Goal: Contribute content: Add original content to the website for others to see

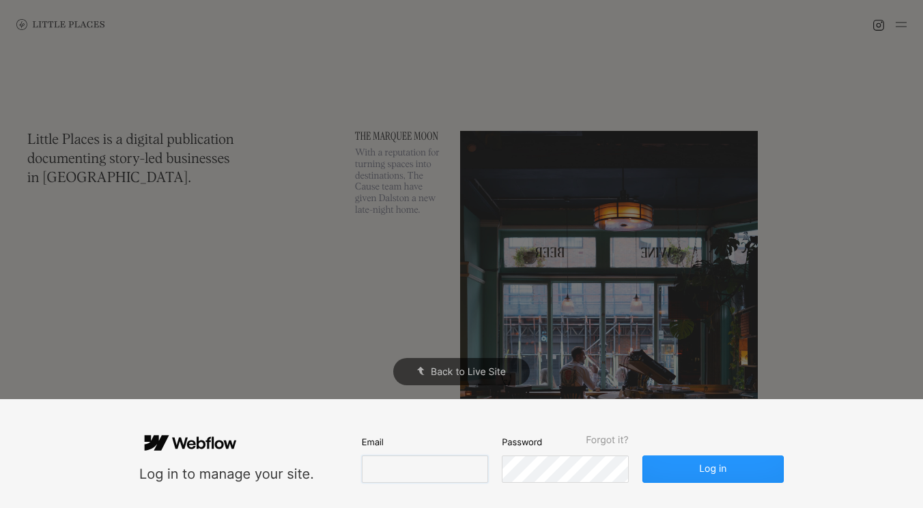
click at [453, 460] on input "email" at bounding box center [425, 469] width 126 height 27
type input "k17191hk@hotmail.com"
click at [642, 456] on button "Log in" at bounding box center [712, 469] width 141 height 27
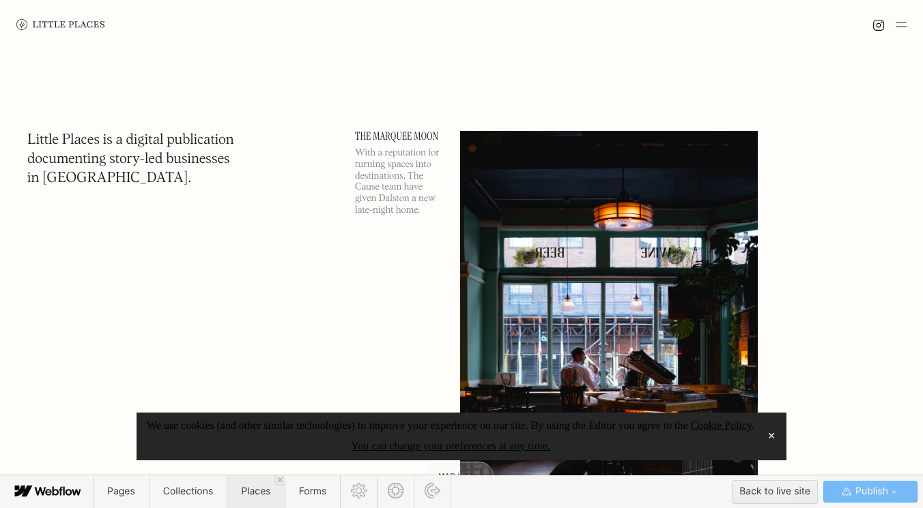
click at [259, 496] on span "Places" at bounding box center [255, 492] width 29 height 12
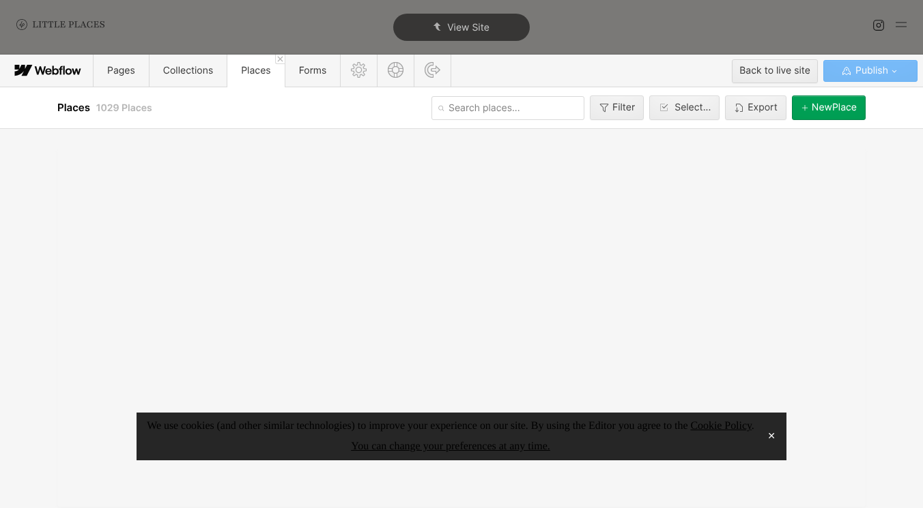
click at [773, 433] on button "✕" at bounding box center [771, 437] width 19 height 20
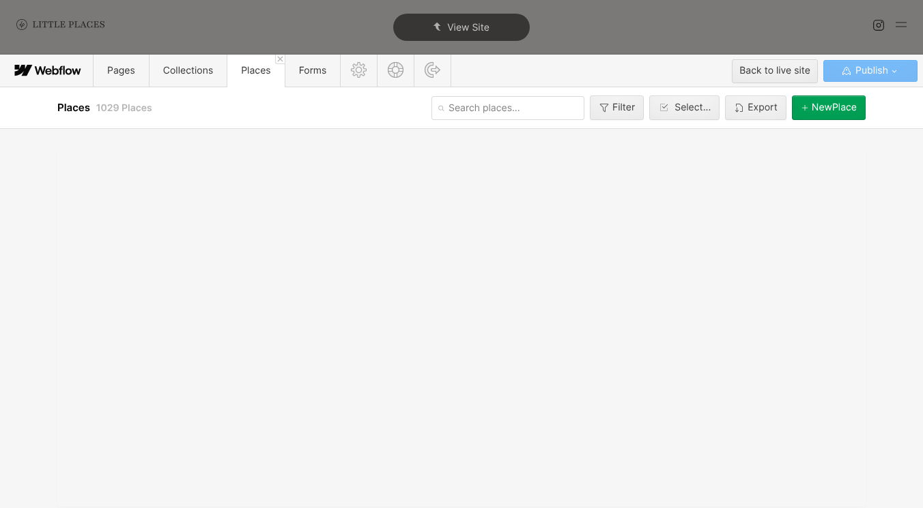
click at [450, 108] on input "text" at bounding box center [507, 108] width 153 height 24
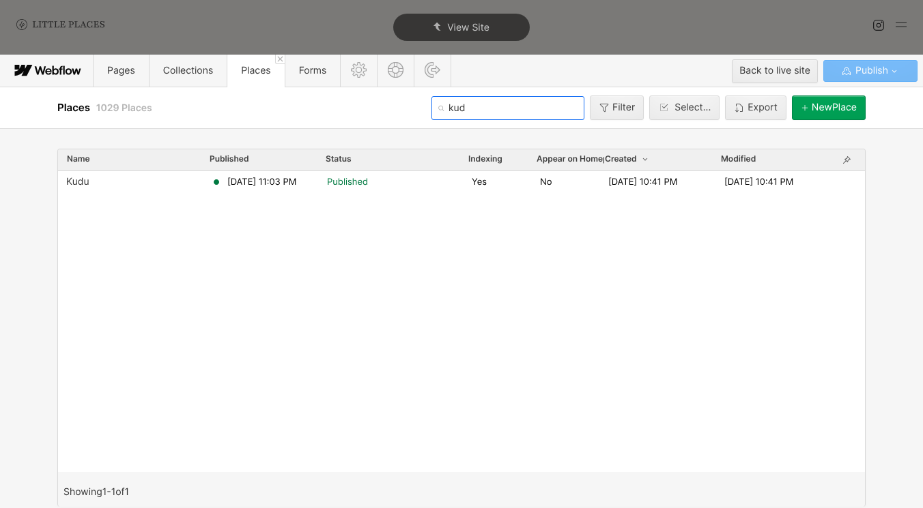
type input "kud"
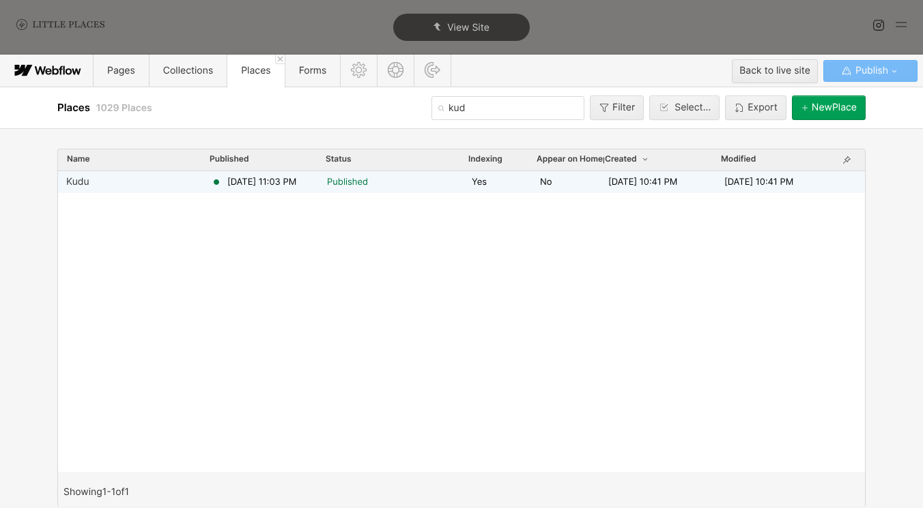
click at [316, 173] on div "Kudu May 24, 2022 11:03 PM Published Yes No May 24, 2022 10:41 PM May 24, 2022 …" at bounding box center [461, 182] width 807 height 22
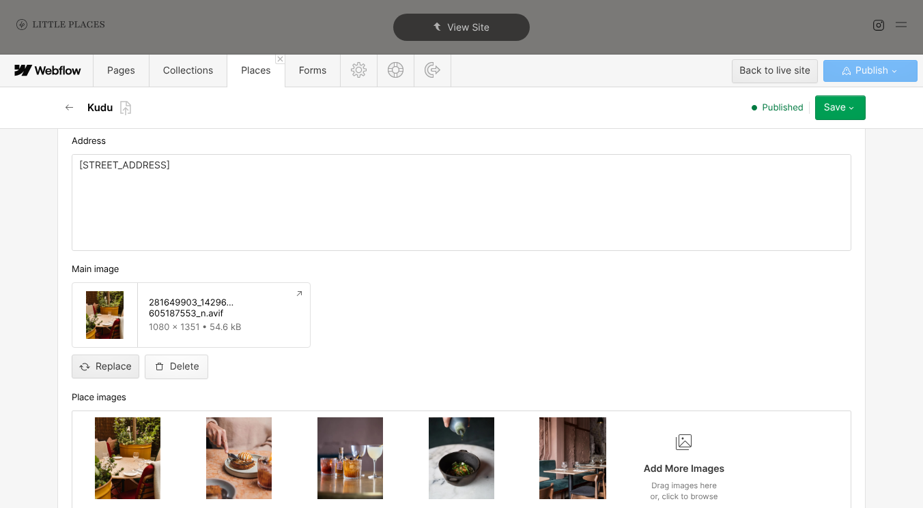
click at [170, 361] on button "Delete" at bounding box center [176, 367] width 63 height 25
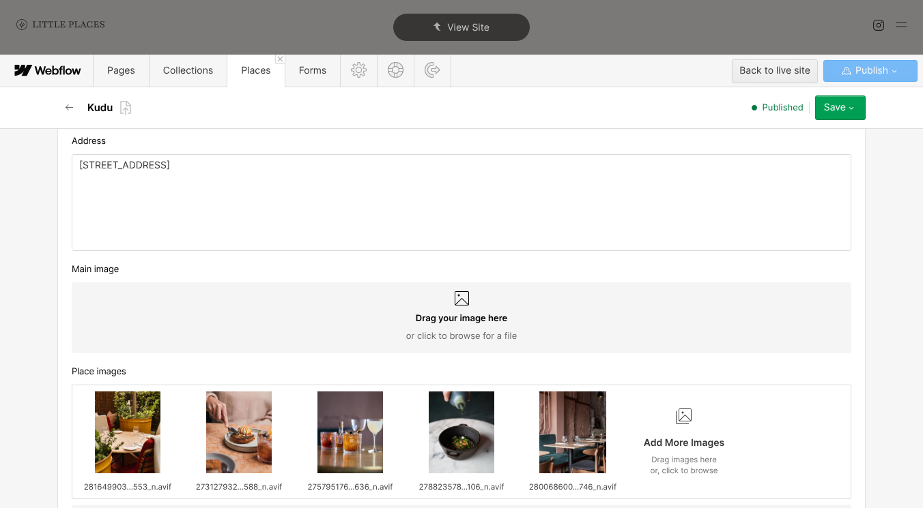
scroll to position [649, 0]
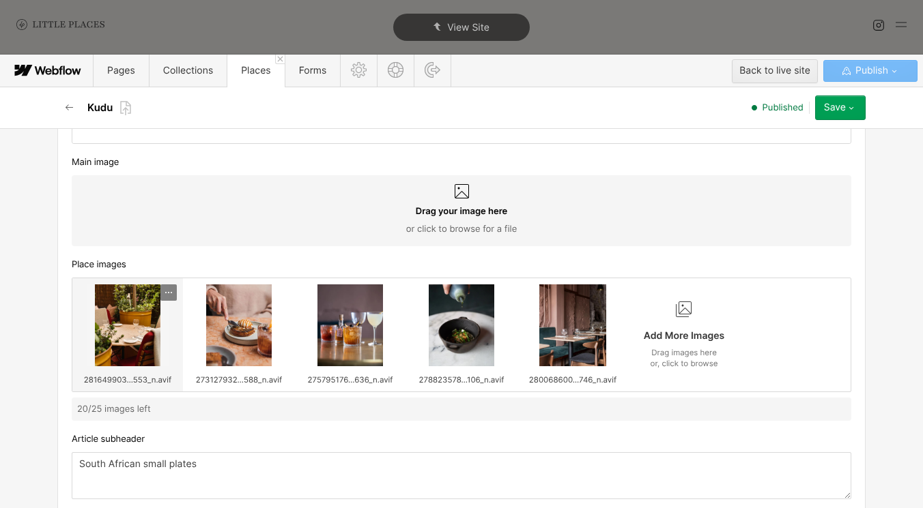
click at [171, 294] on icon at bounding box center [168, 292] width 11 height 11
click at [152, 334] on div "Delete" at bounding box center [143, 337] width 57 height 11
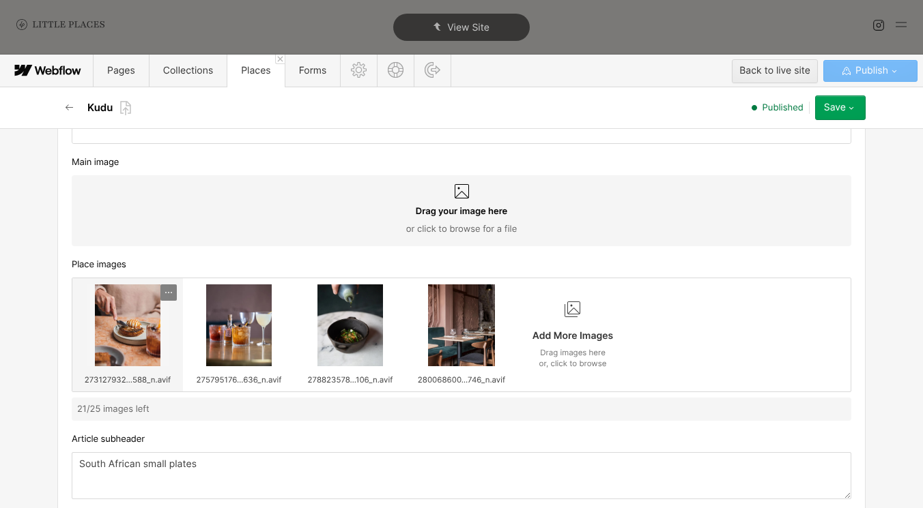
click at [168, 299] on div at bounding box center [168, 293] width 16 height 16
click at [163, 336] on div "Delete" at bounding box center [143, 337] width 57 height 11
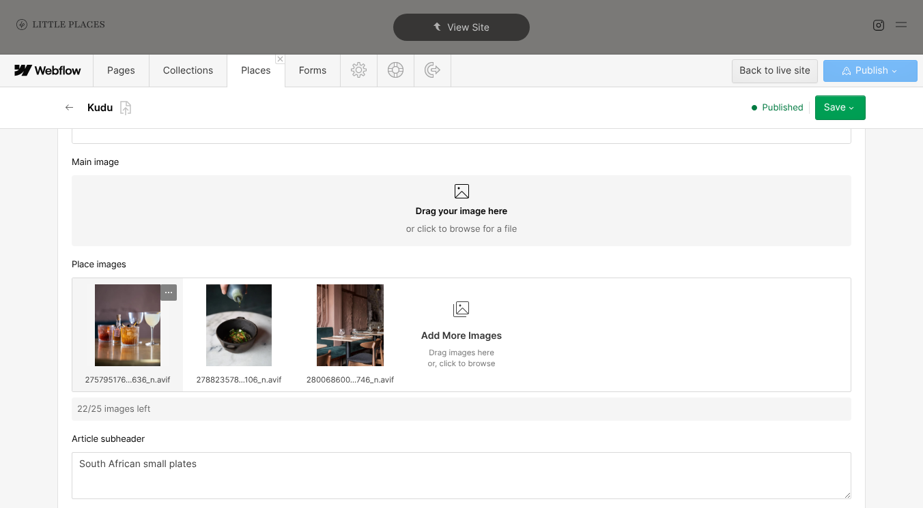
click at [169, 298] on icon at bounding box center [168, 292] width 11 height 11
click at [164, 339] on div "Delete" at bounding box center [143, 337] width 57 height 11
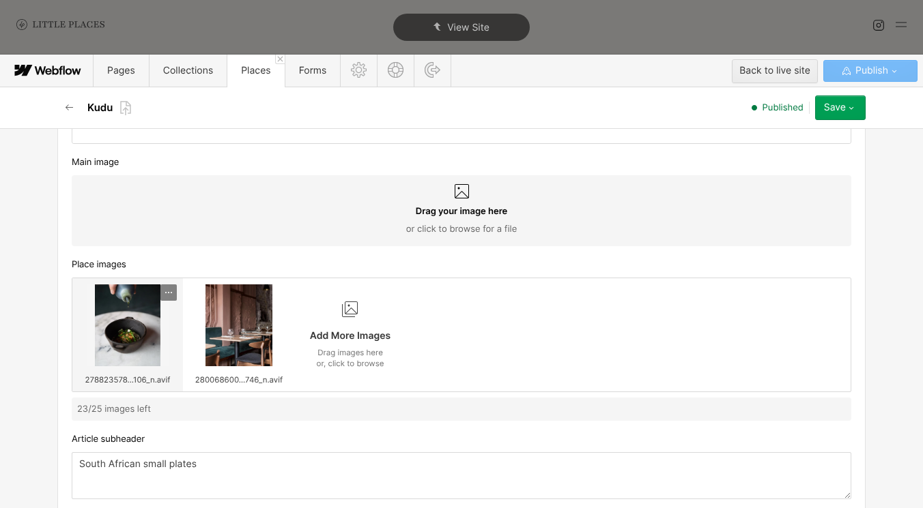
click at [173, 298] on icon at bounding box center [168, 292] width 11 height 11
click at [167, 344] on div "Delete" at bounding box center [143, 337] width 68 height 16
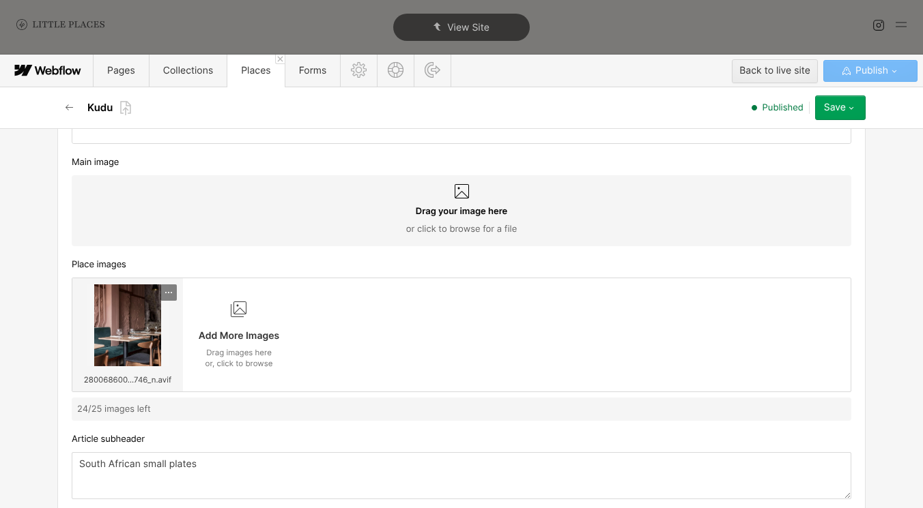
click at [169, 300] on div at bounding box center [168, 293] width 16 height 16
click at [157, 343] on div "Delete" at bounding box center [143, 337] width 68 height 16
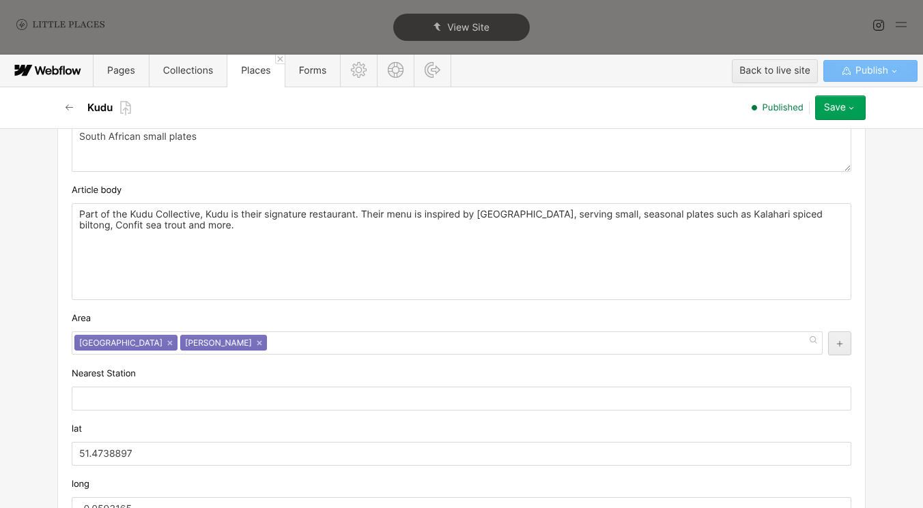
scroll to position [863, 0]
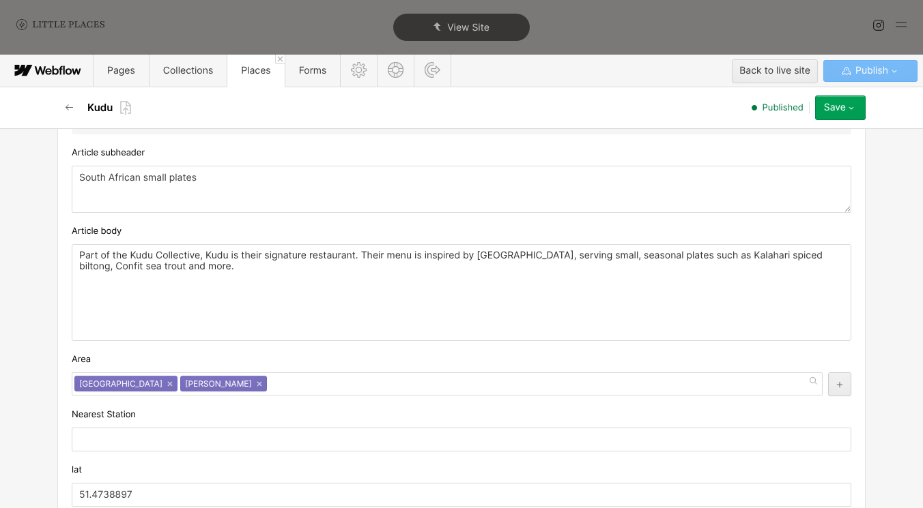
click at [278, 298] on div "Part of the Kudu Collective, Kudu is their signature restaurant. Their menu is …" at bounding box center [461, 293] width 778 height 96
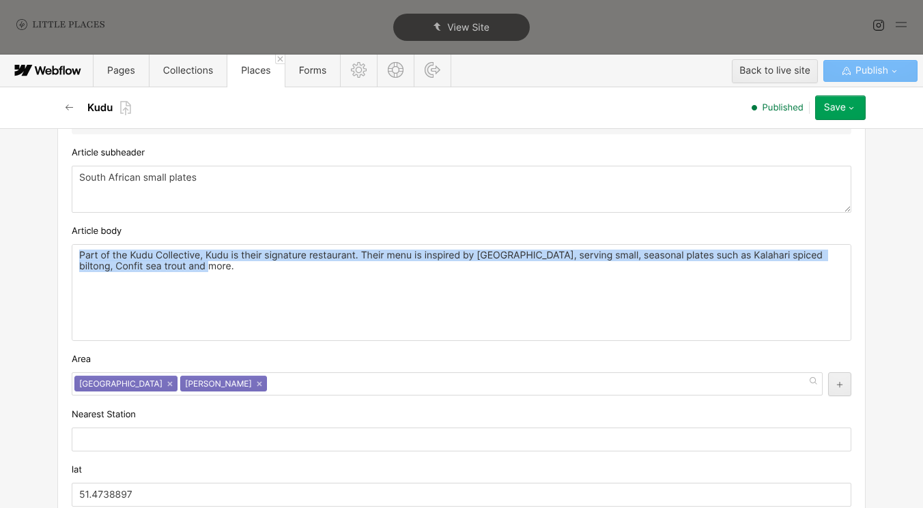
click at [278, 298] on div "Part of the Kudu Collective, Kudu is their signature restaurant. Their menu is …" at bounding box center [461, 293] width 778 height 96
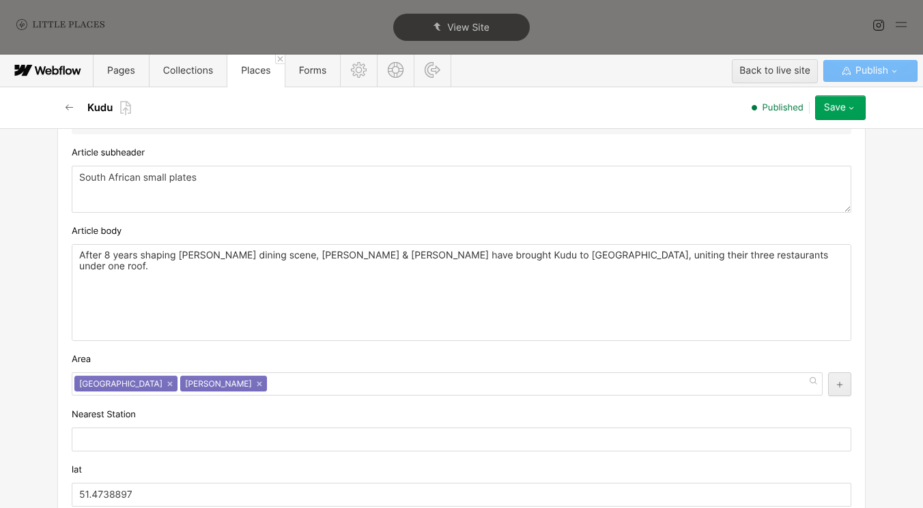
click at [109, 254] on p "After 8 years shaping Peckham’s dining scene, Amy Corbin & Patrick Williams hav…" at bounding box center [461, 261] width 764 height 22
click at [168, 259] on p "After years shaping Peckham’s dining scene, Amy Corbin & Patrick Williams have …" at bounding box center [461, 261] width 764 height 22
click at [108, 257] on p "After years shaping Peckham’s dining scene, Amy Corbin & Patrick Williams have …" at bounding box center [461, 261] width 764 height 22
click at [261, 288] on div "After many years shaping Peckham’s dining scene, Amy Corbin & Patrick Williams …" at bounding box center [461, 293] width 778 height 96
click at [187, 183] on textarea "South African small plates" at bounding box center [461, 189] width 779 height 47
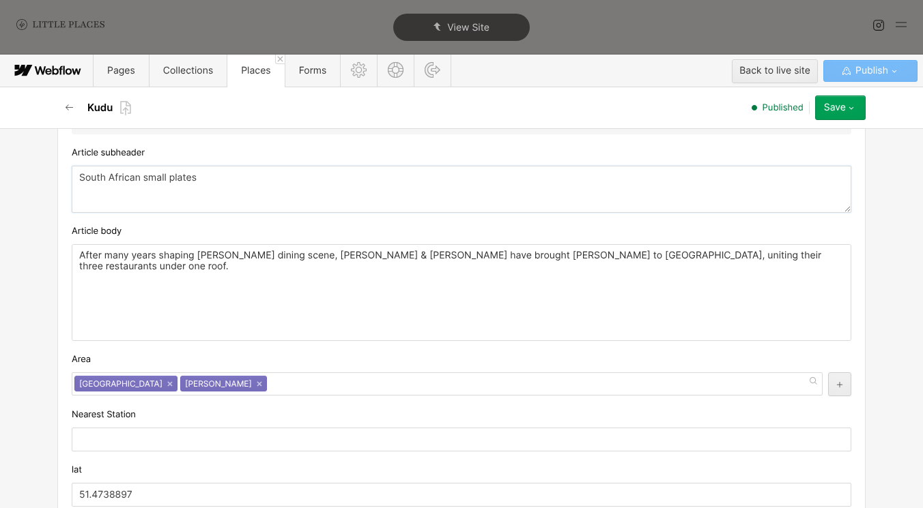
click at [187, 183] on textarea "South African small plates" at bounding box center [461, 189] width 779 height 47
paste textarea "European dishes with a South African twist"
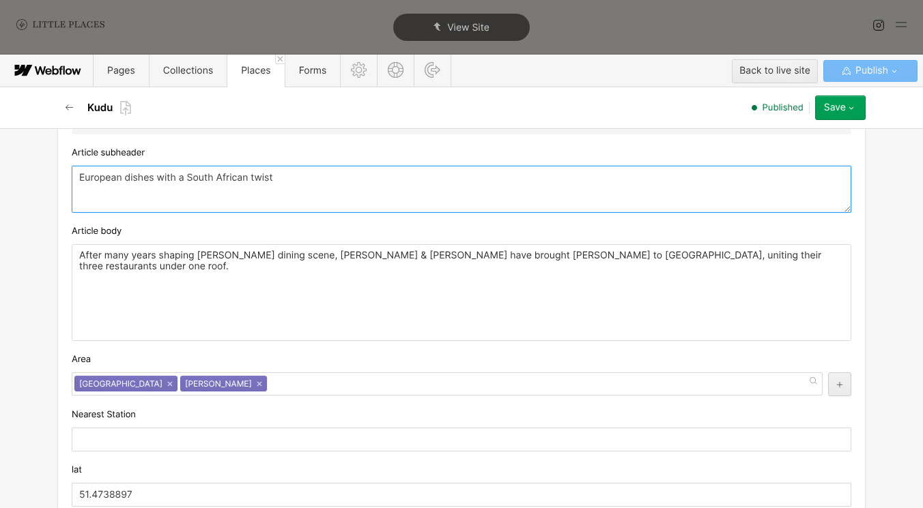
type textarea "European dishes with a South African twist"
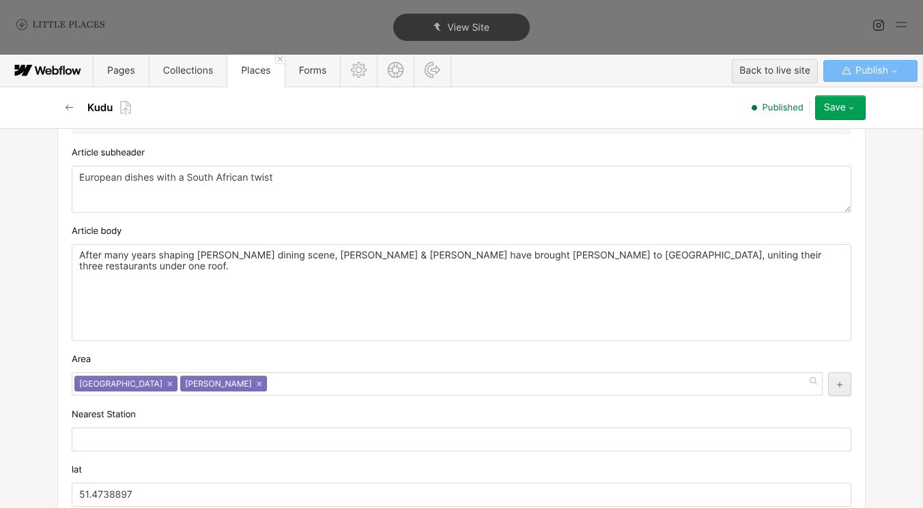
click at [220, 308] on div "After many years shaping Peckham’s dining scene, Amy Corbin & Patrick Williams …" at bounding box center [461, 293] width 778 height 96
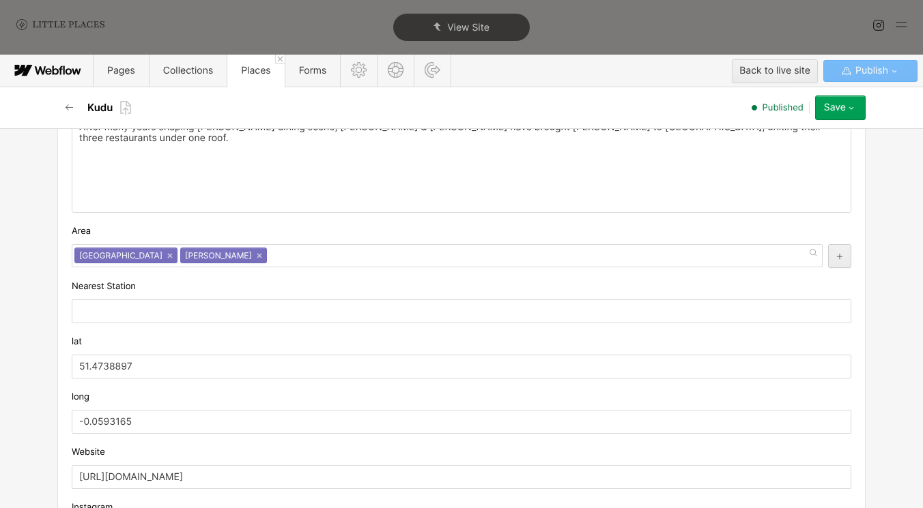
scroll to position [992, 0]
click at [257, 257] on link "×" at bounding box center [259, 255] width 5 height 5
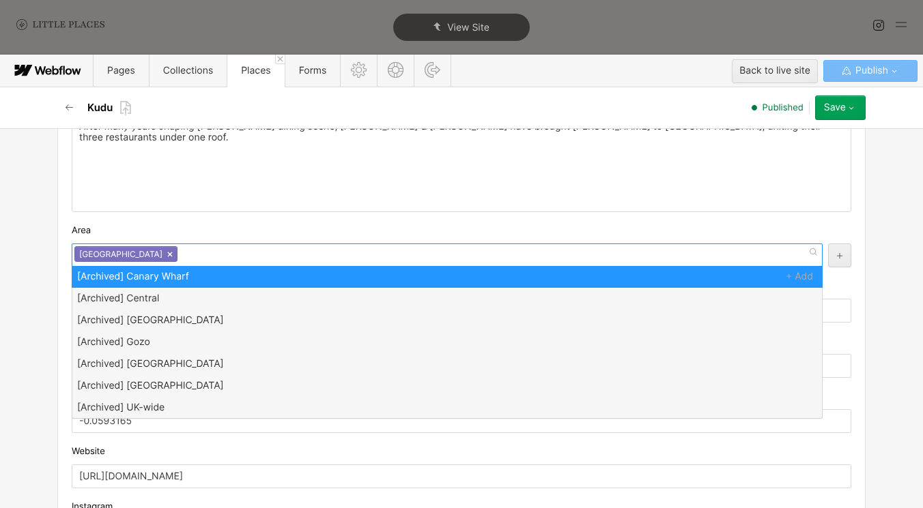
click at [167, 255] on link "×" at bounding box center [169, 254] width 5 height 5
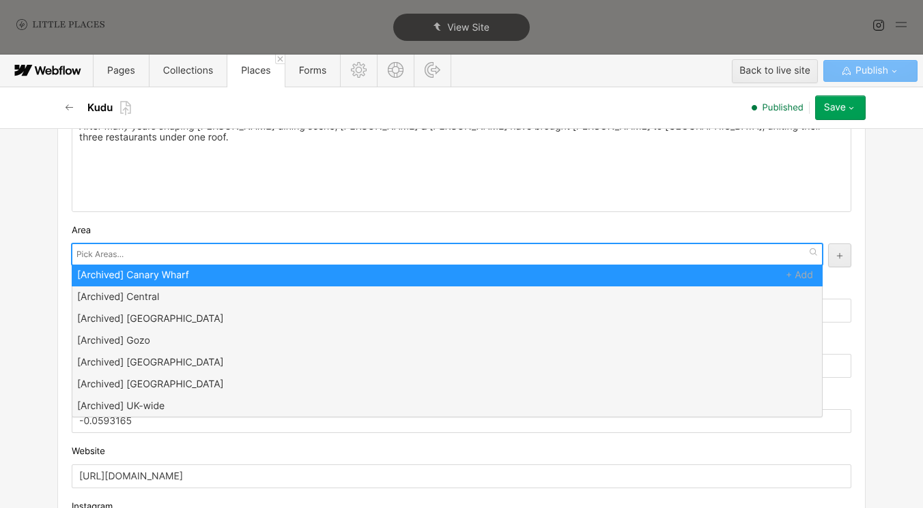
click at [145, 256] on div at bounding box center [447, 255] width 751 height 22
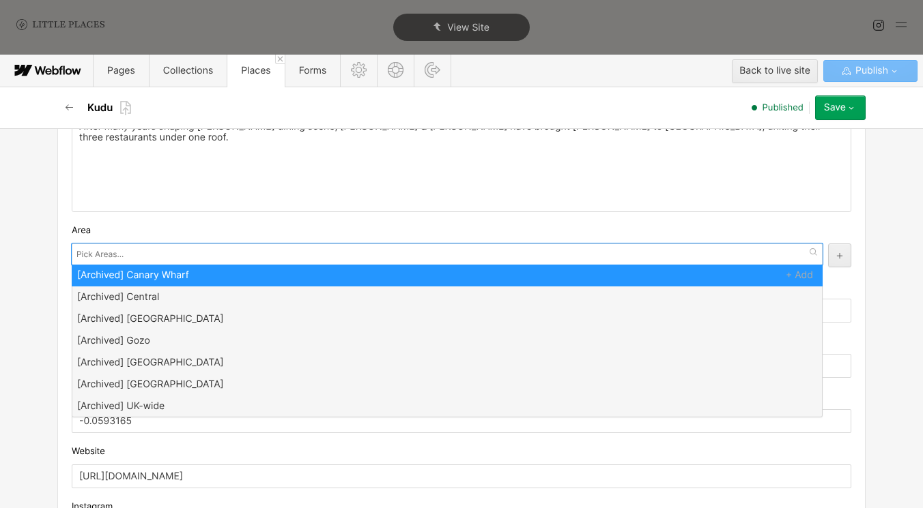
click at [128, 229] on div "Area" at bounding box center [461, 230] width 779 height 15
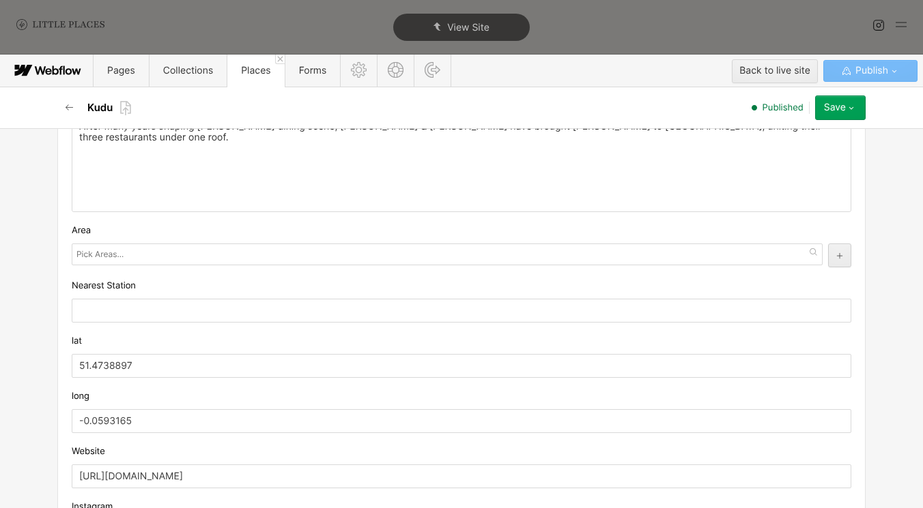
click at [107, 257] on input "text" at bounding box center [101, 254] width 50 height 19
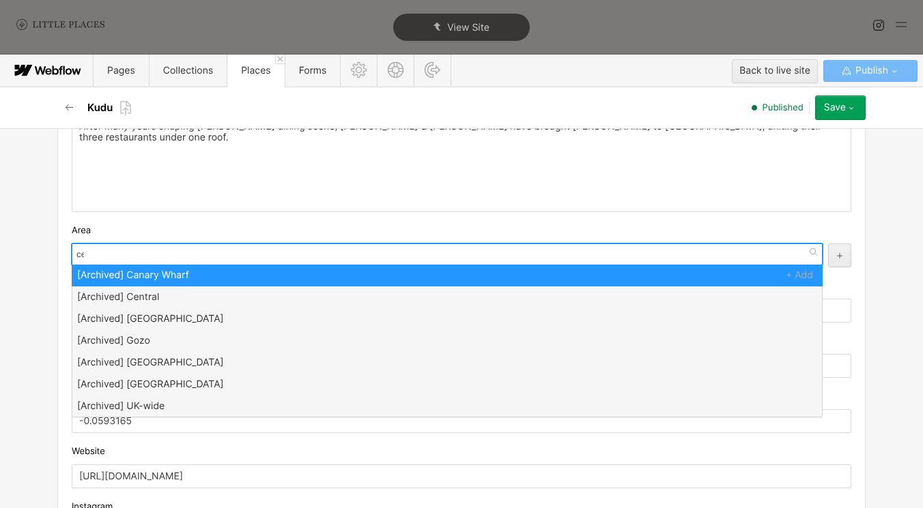
type input "cen"
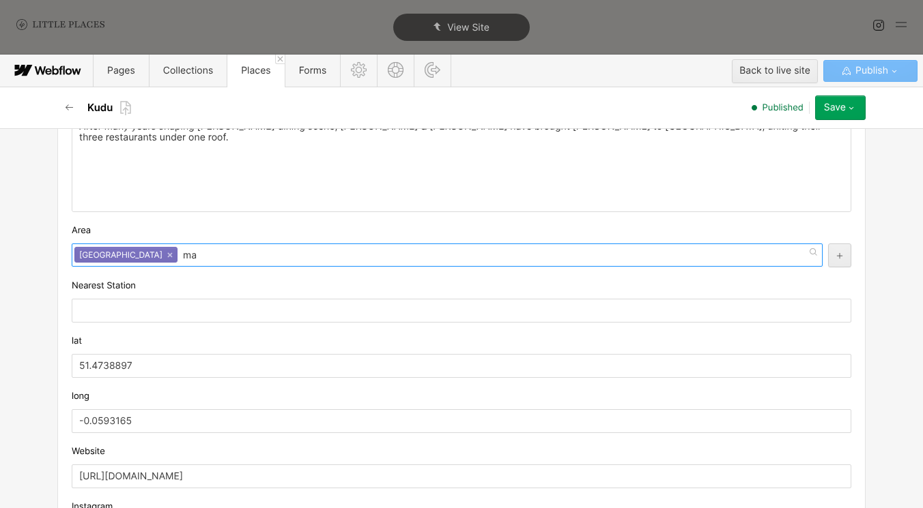
type input "m"
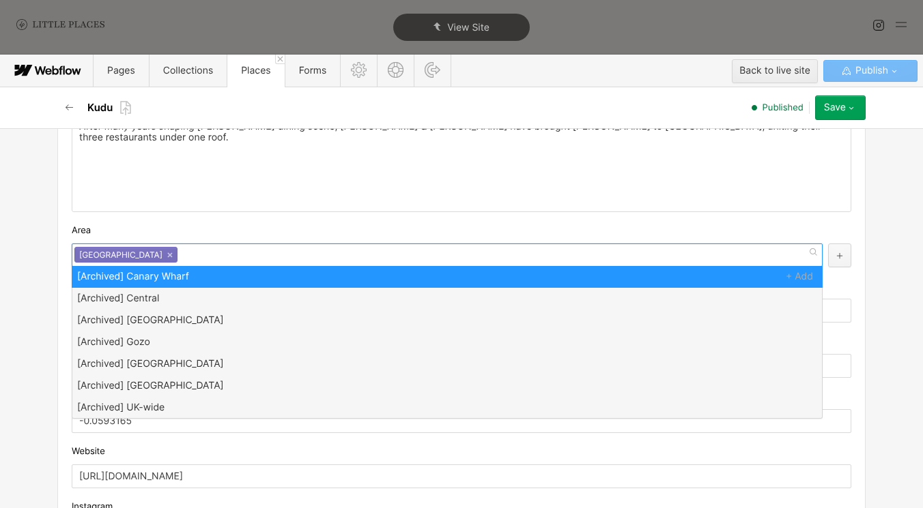
click at [840, 259] on icon "button" at bounding box center [839, 256] width 8 height 8
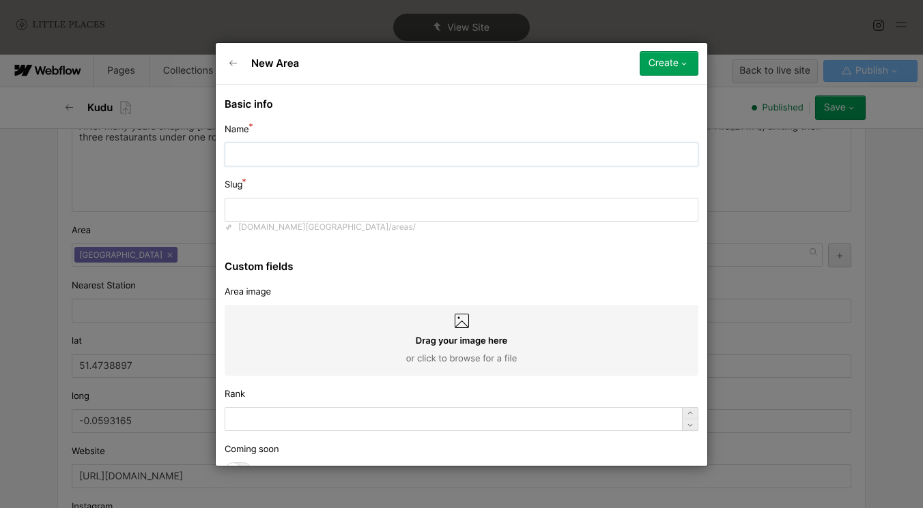
click at [328, 147] on input "text" at bounding box center [462, 155] width 474 height 24
type input "M"
type input "m"
type input "Mar"
type input "mar"
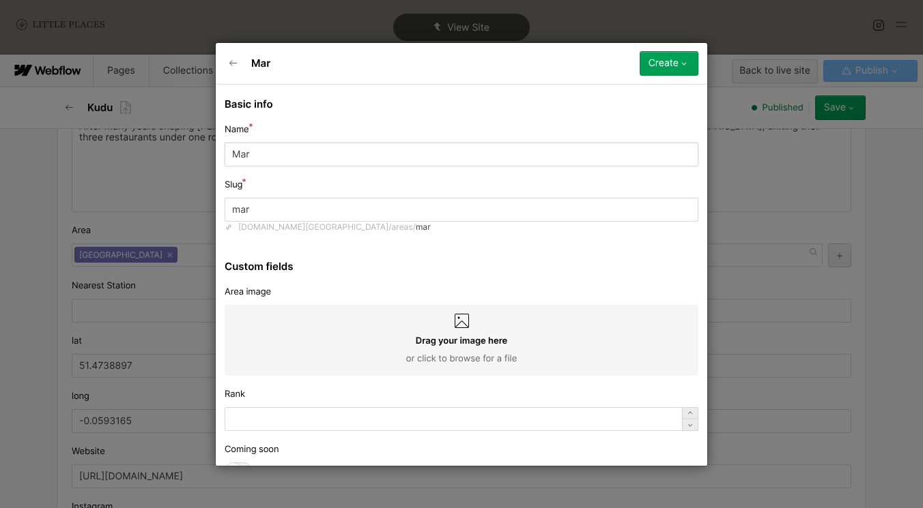
type input "Mary"
type input "mary"
type input "Maryl"
type input "maryl"
type input "Maryle"
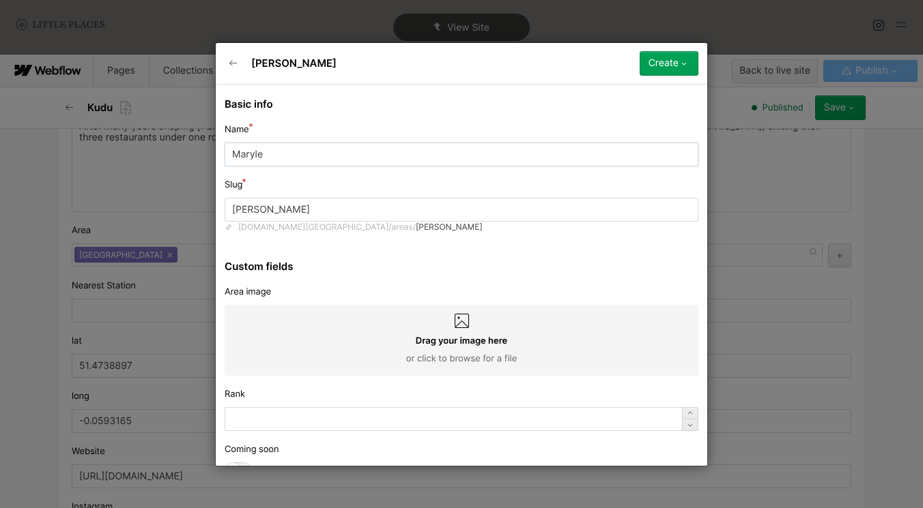
type input "maryle"
type input "Maryleb"
type input "maryleb"
type input "Marylebo"
type input "marylebo"
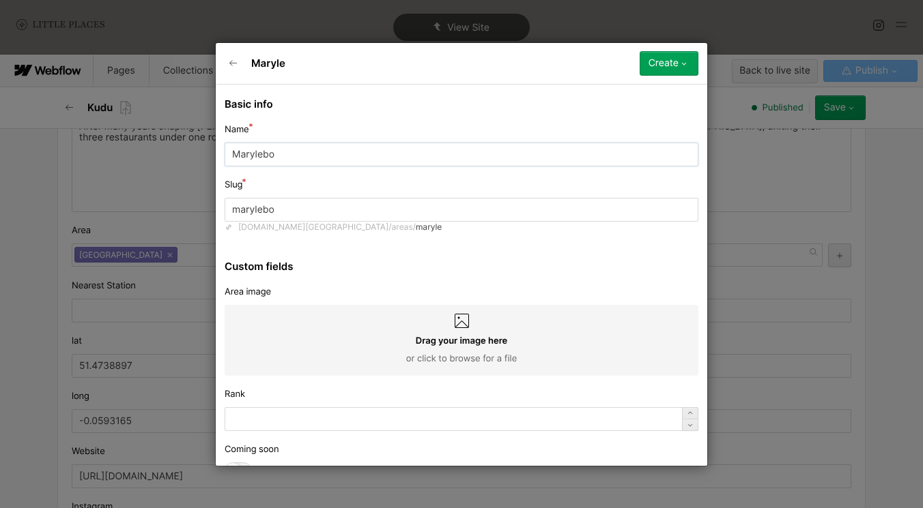
type input "Marylebon"
type input "marylebon"
type input "Marylebone"
type input "marylebone"
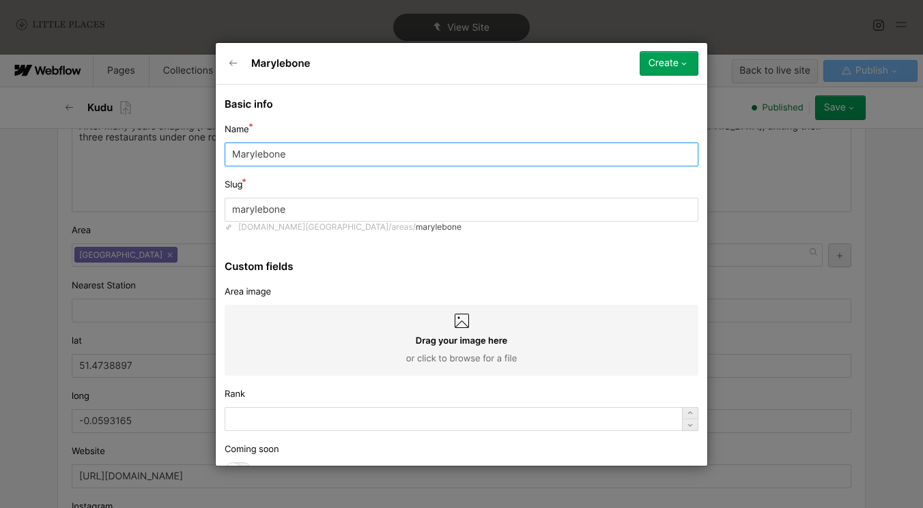
scroll to position [29, 0]
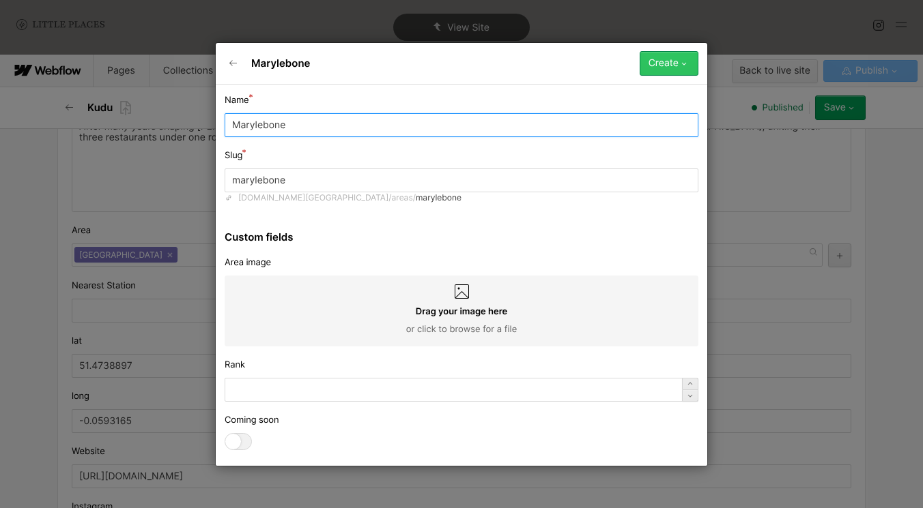
type input "Marylebone"
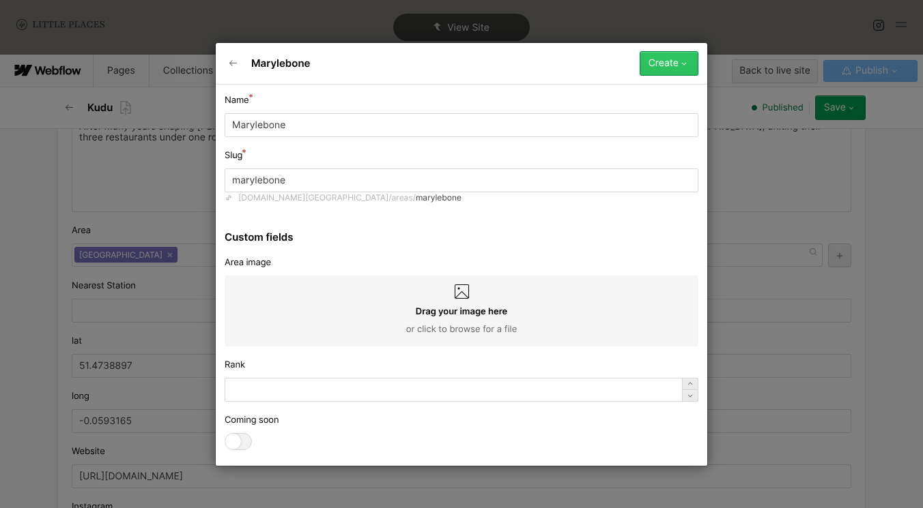
click at [652, 70] on button "Create" at bounding box center [668, 63] width 59 height 25
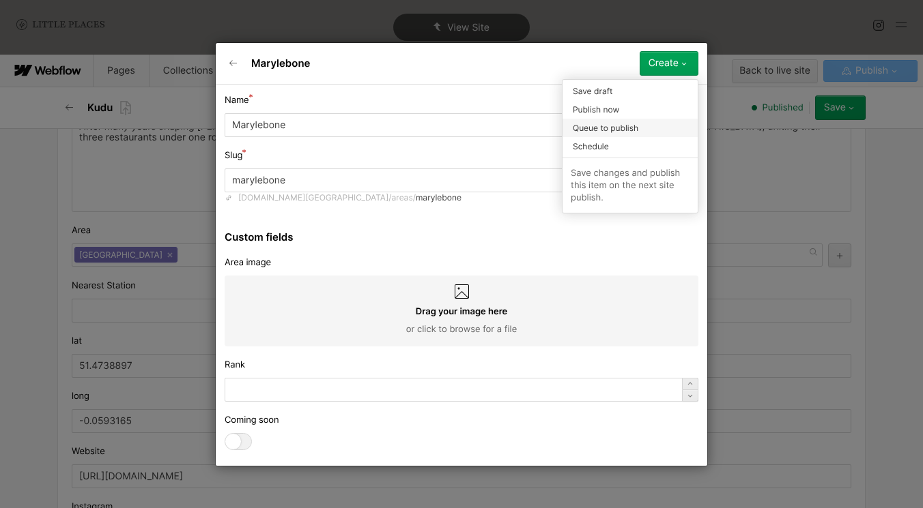
click at [638, 127] on div "Queue to publish" at bounding box center [629, 128] width 135 height 18
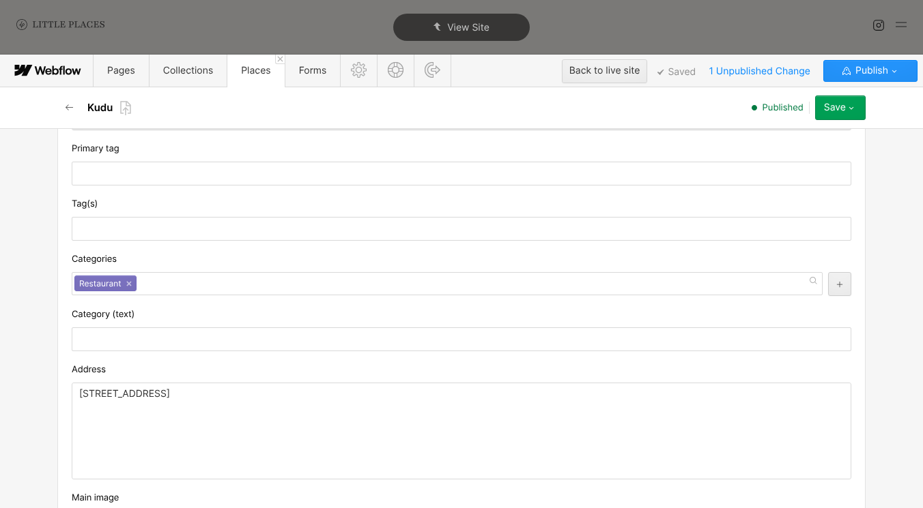
scroll to position [368, 0]
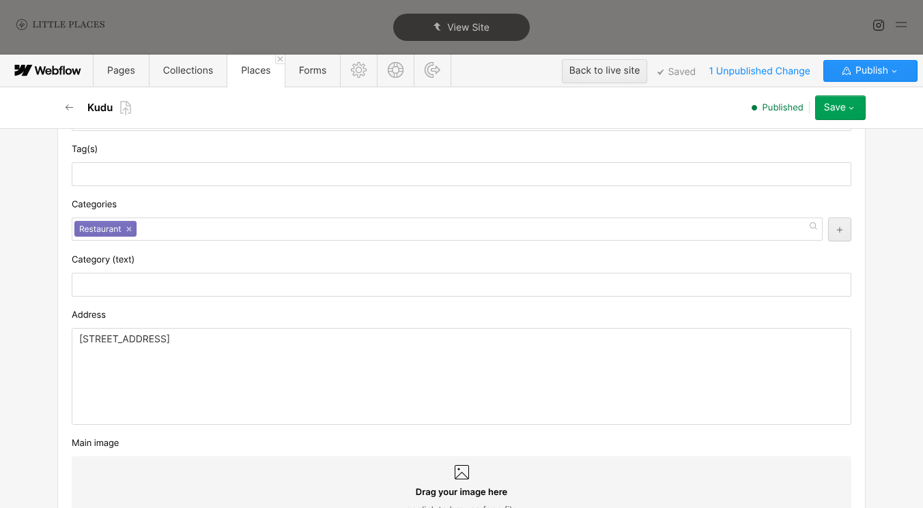
click at [207, 336] on p "119 Queen's Rd, London SE15 2EZ" at bounding box center [461, 339] width 764 height 11
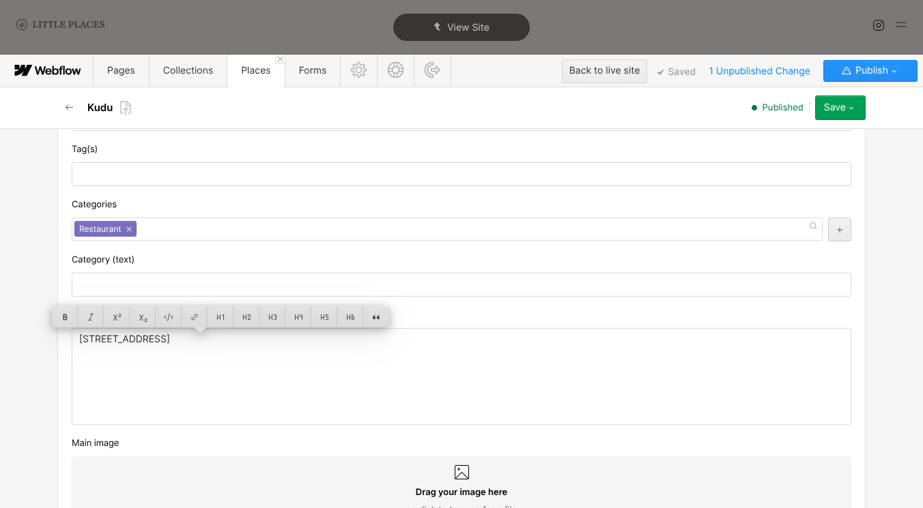
click at [207, 336] on p "119 Queen's Rd, London SE15 2EZ" at bounding box center [461, 339] width 764 height 11
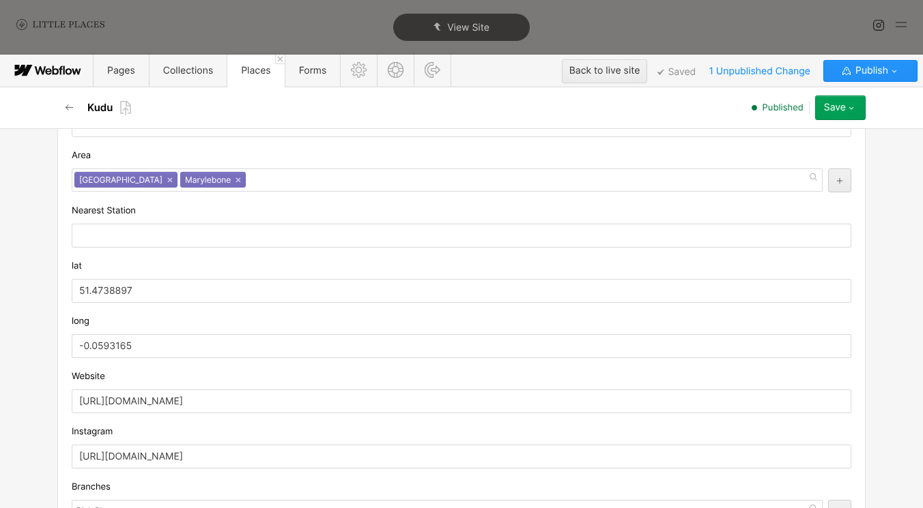
scroll to position [1162, 0]
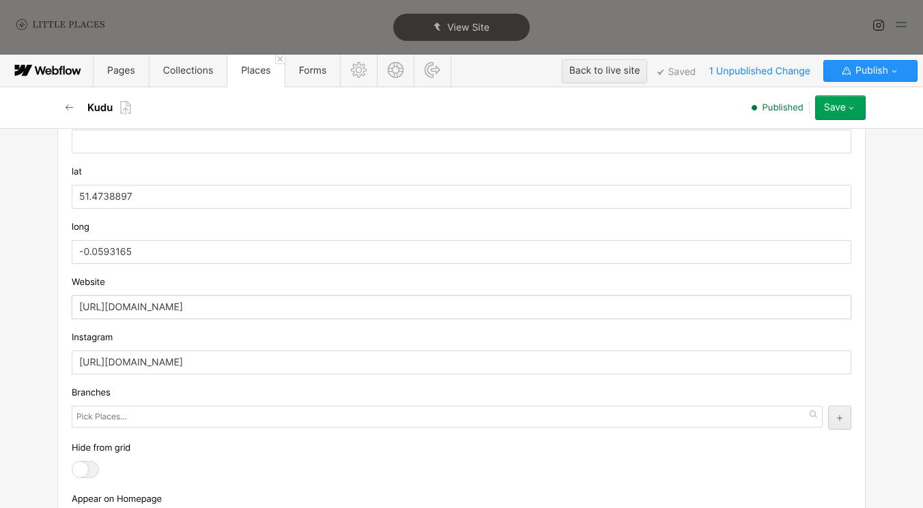
drag, startPoint x: 227, startPoint y: 307, endPoint x: 324, endPoint y: 307, distance: 96.9
click at [324, 307] on input "https://www.kuducollective.com/kudu" at bounding box center [461, 308] width 779 height 24
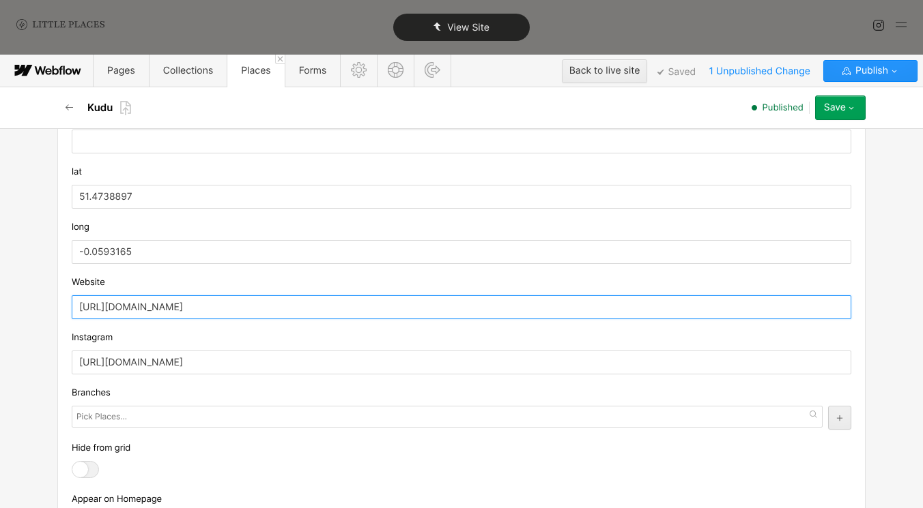
type input "https://www.kuducollective.com"
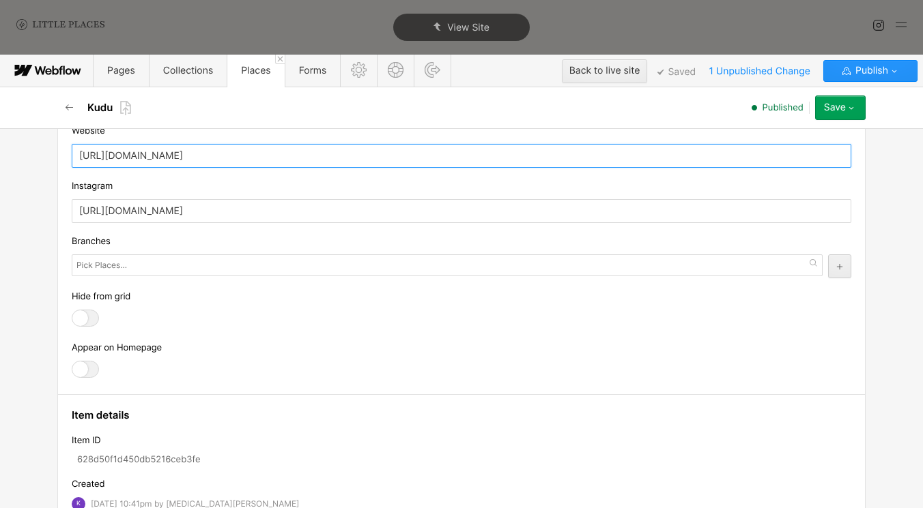
scroll to position [1389, 0]
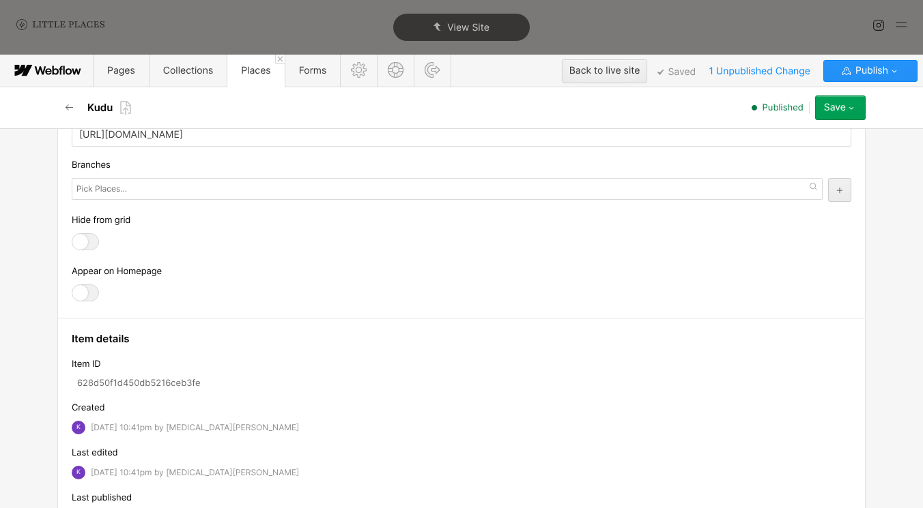
click at [93, 295] on div at bounding box center [85, 293] width 27 height 17
click at [0, 0] on input "checkbox" at bounding box center [0, 0] width 0 height 0
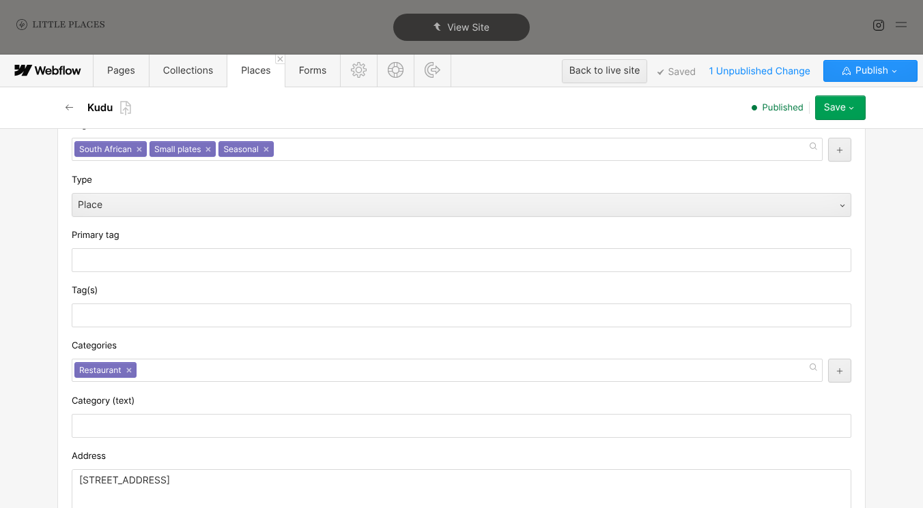
scroll to position [227, 0]
click at [266, 150] on link "×" at bounding box center [265, 148] width 5 height 5
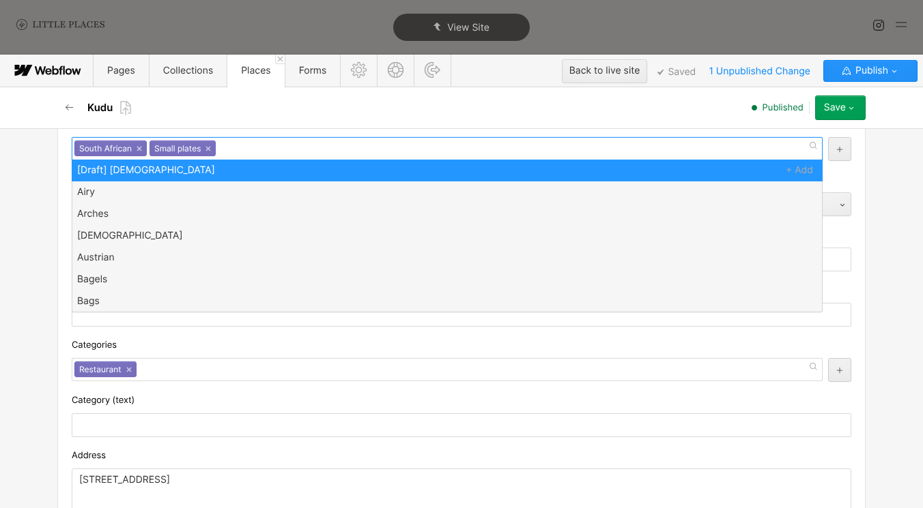
scroll to position [0, 0]
click at [253, 150] on div "South African × Small plates ×" at bounding box center [447, 148] width 751 height 23
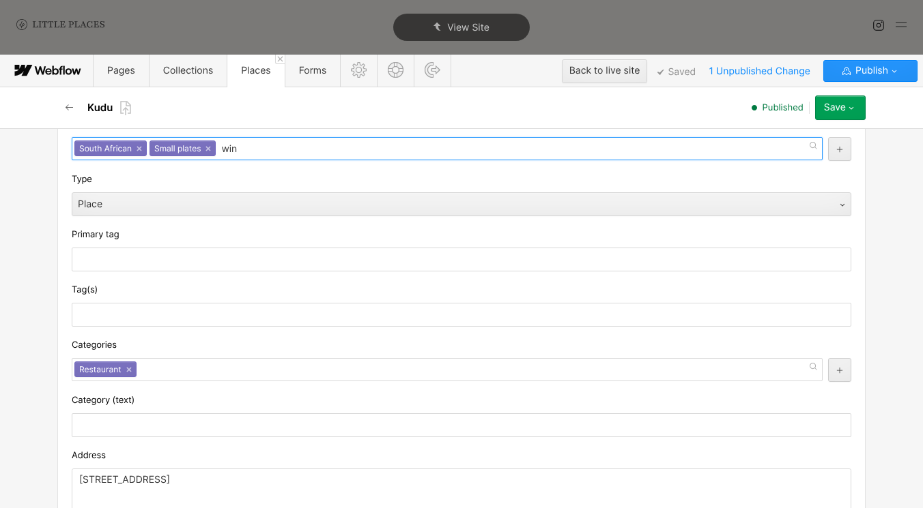
type input "wine"
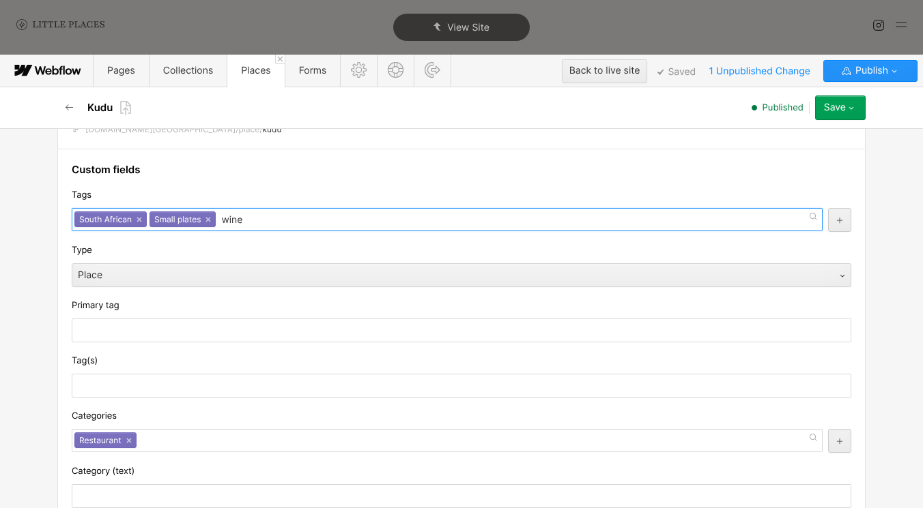
click at [225, 220] on input "wine" at bounding box center [233, 221] width 24 height 22
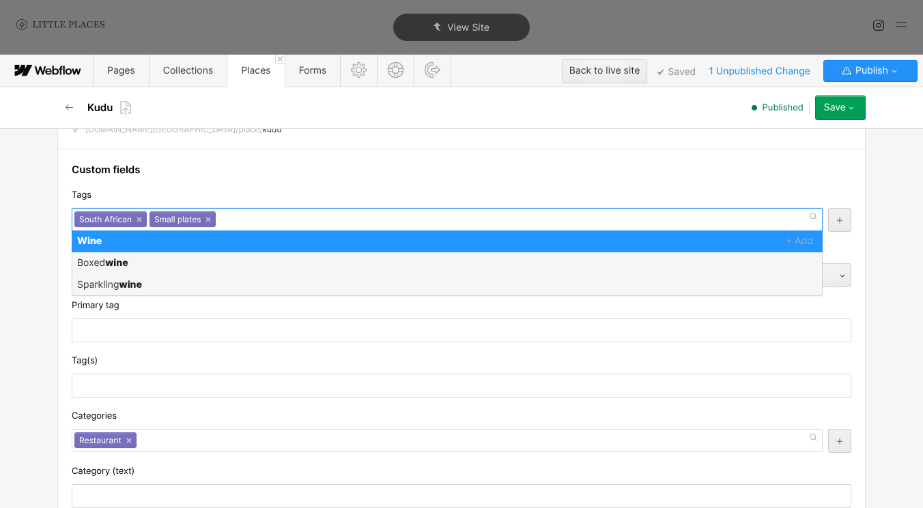
scroll to position [0, 0]
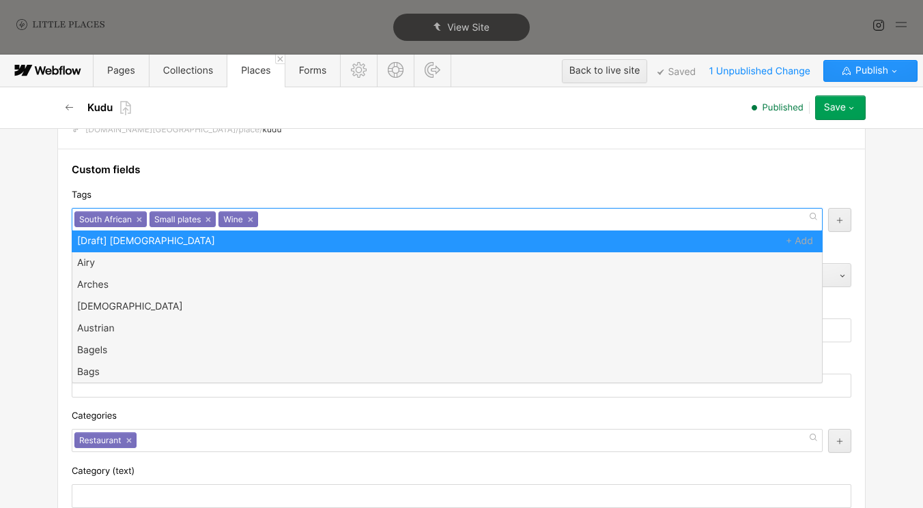
click at [220, 189] on div "Tags" at bounding box center [461, 195] width 779 height 15
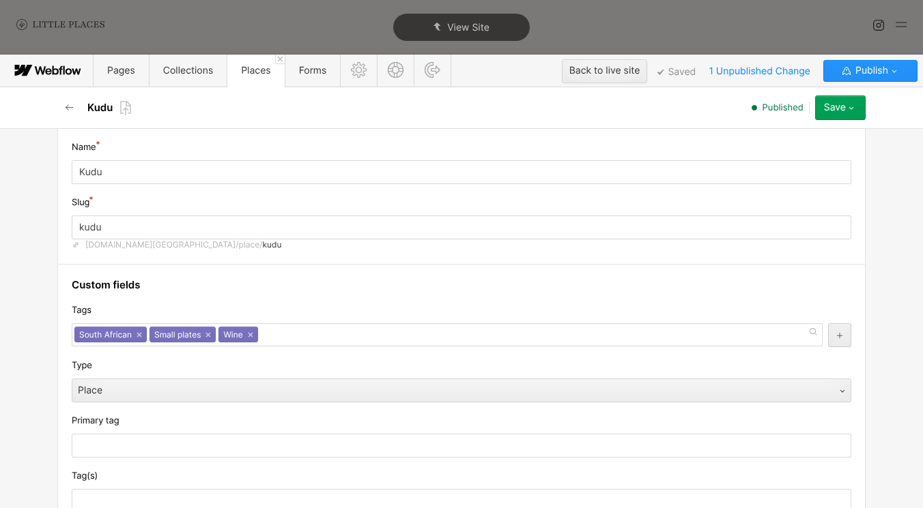
scroll to position [1, 0]
click at [275, 334] on div "South African × Small plates × Wine ×" at bounding box center [447, 334] width 751 height 23
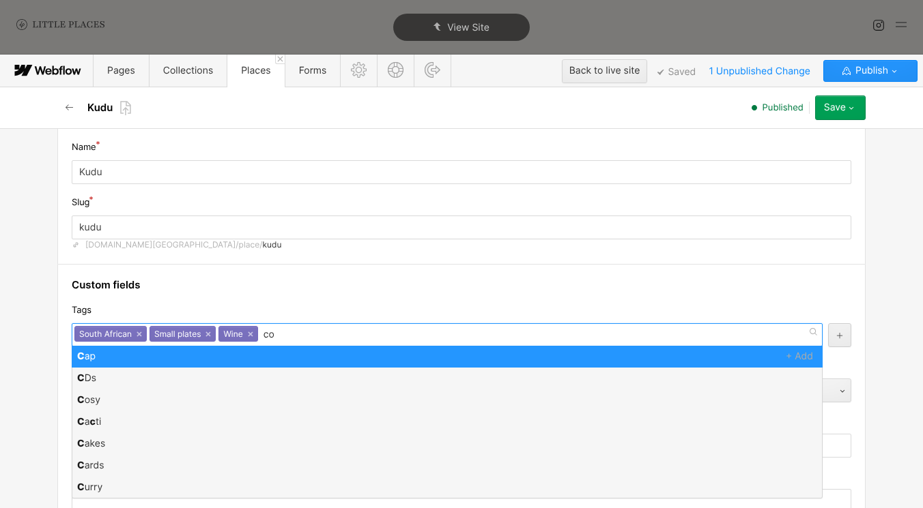
type input "con"
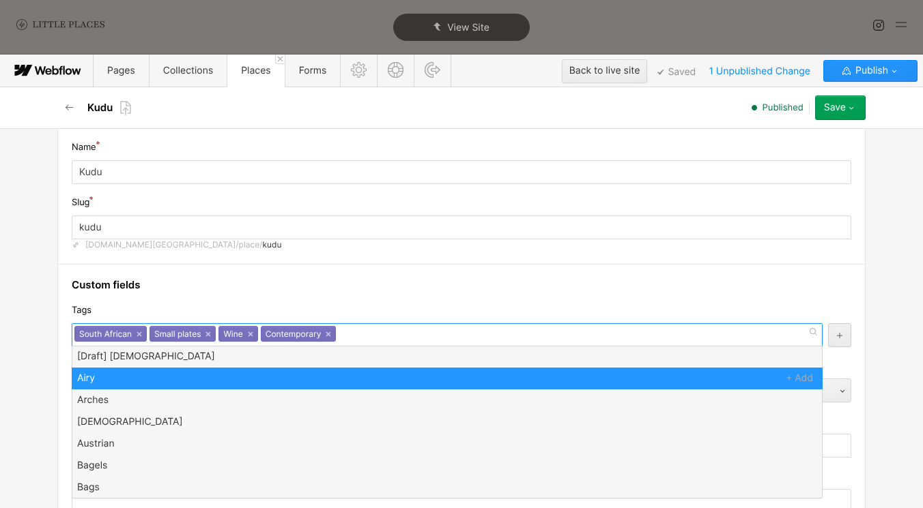
scroll to position [0, 0]
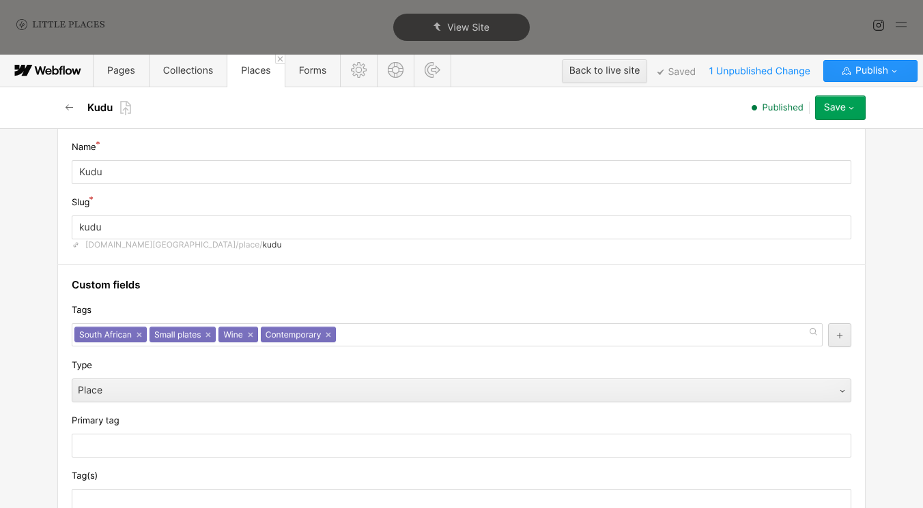
click at [241, 310] on div "Tags" at bounding box center [461, 310] width 779 height 15
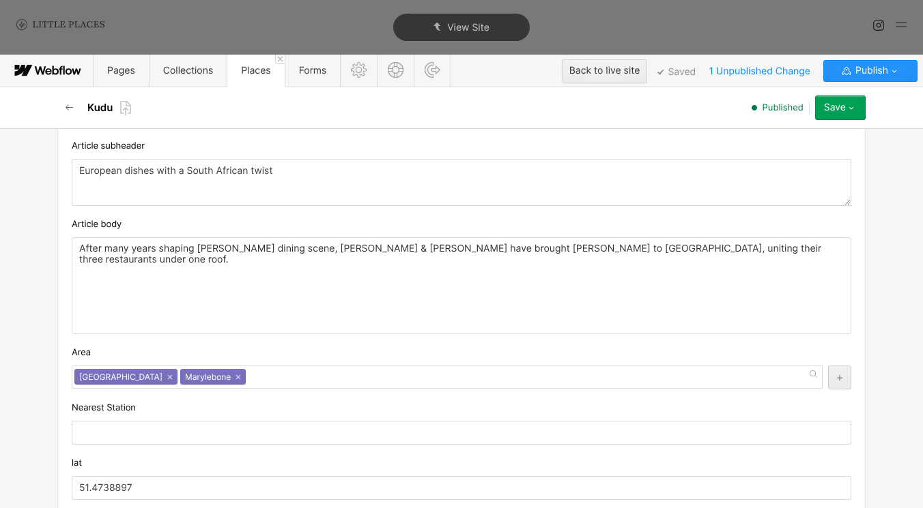
scroll to position [967, 0]
drag, startPoint x: 432, startPoint y: 362, endPoint x: 592, endPoint y: 56, distance: 344.9
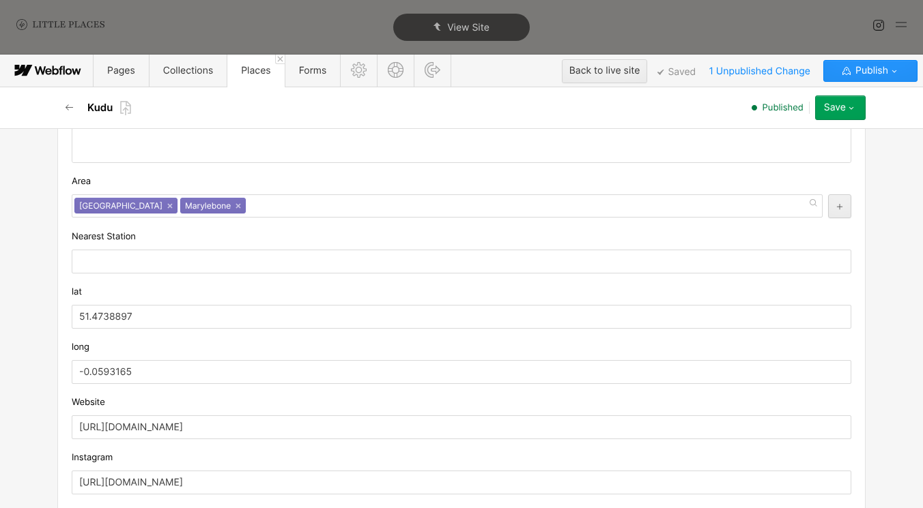
scroll to position [1164, 0]
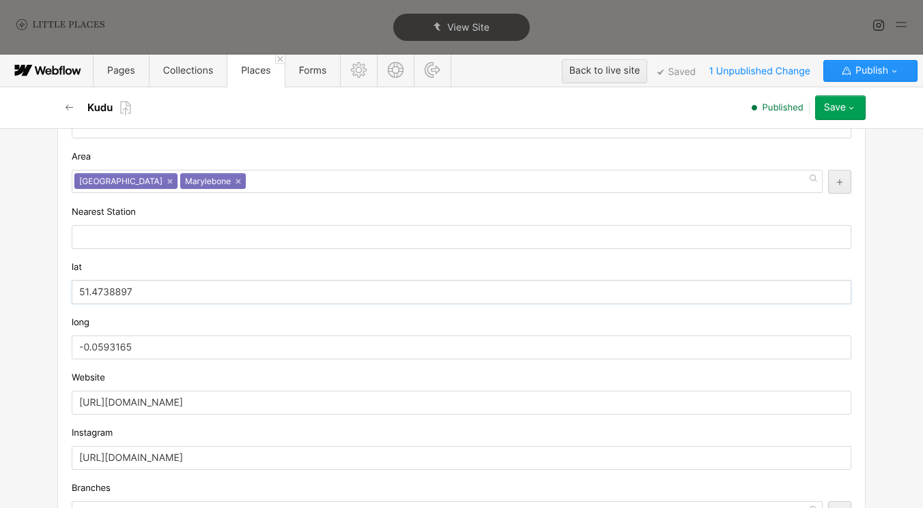
click at [115, 287] on input "51.4738897" at bounding box center [461, 292] width 779 height 24
paste input "5197206"
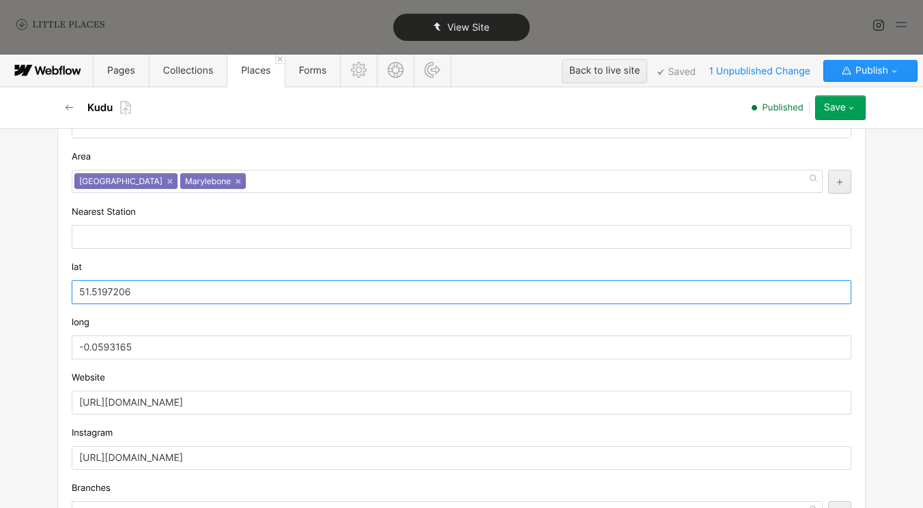
type input "51.5197206"
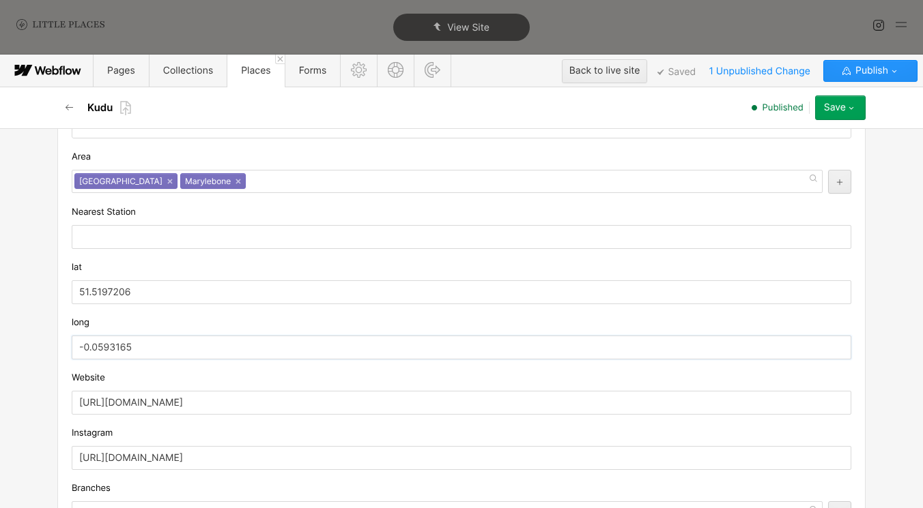
click at [128, 347] on input "-0.0593165" at bounding box center [461, 348] width 779 height 24
paste input "152286"
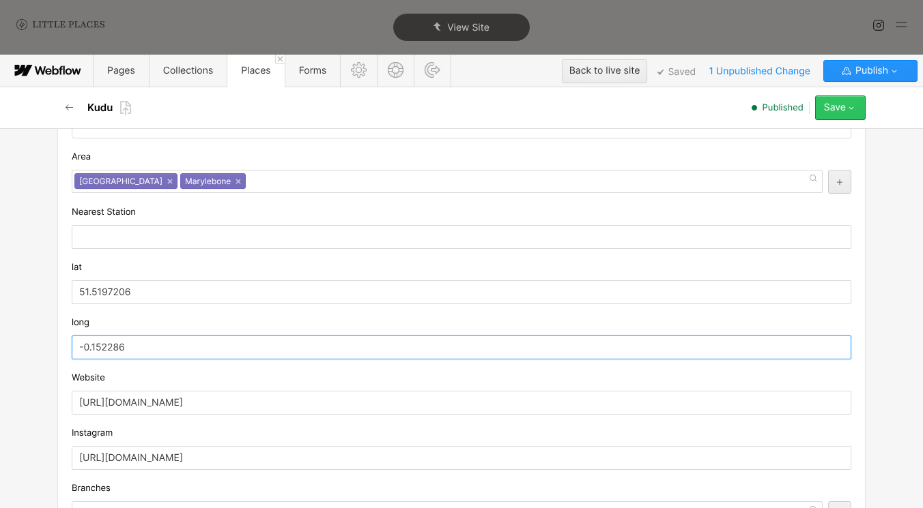
type input "-0.152286"
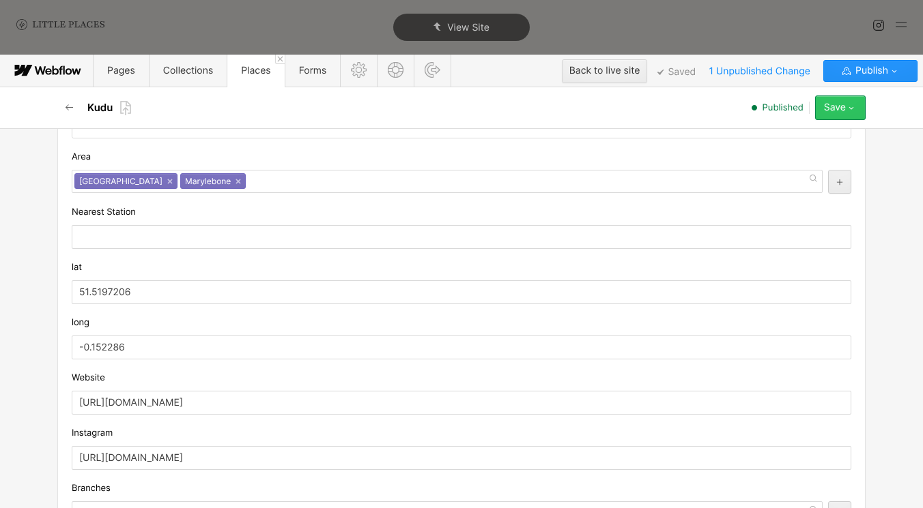
click at [833, 106] on div "Save" at bounding box center [835, 107] width 22 height 11
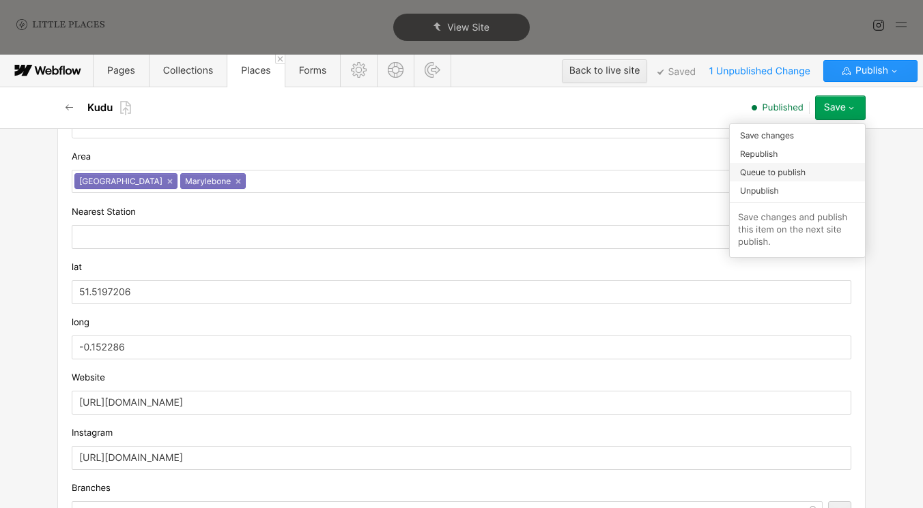
click at [806, 175] on div "Queue to publish" at bounding box center [797, 172] width 135 height 18
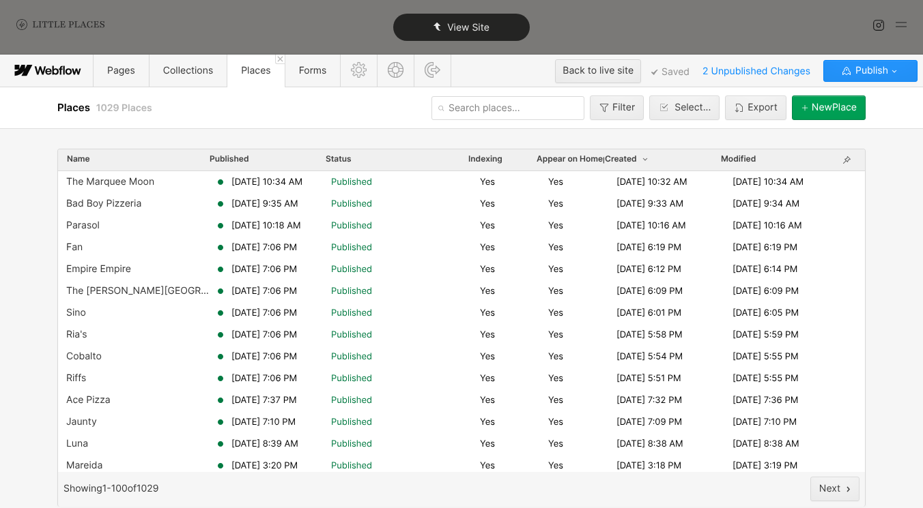
click at [445, 23] on div "View Site" at bounding box center [461, 27] width 136 height 27
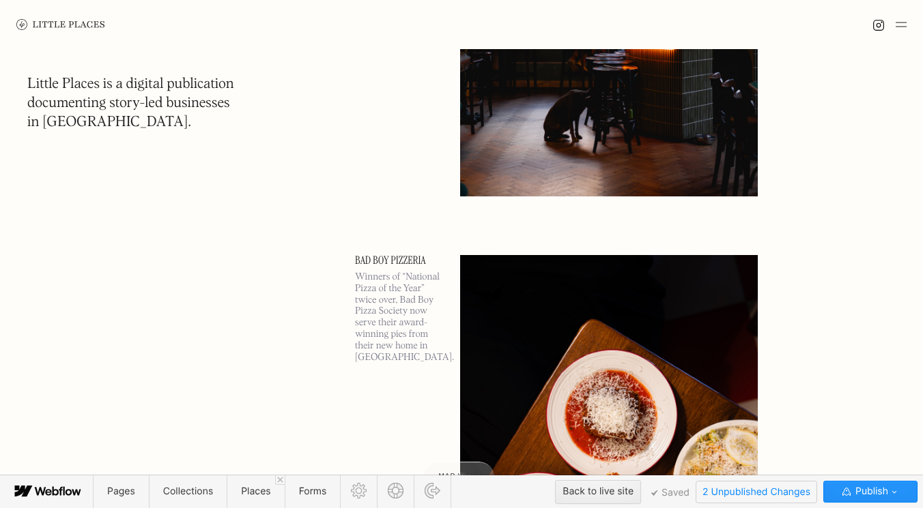
scroll to position [398, 0]
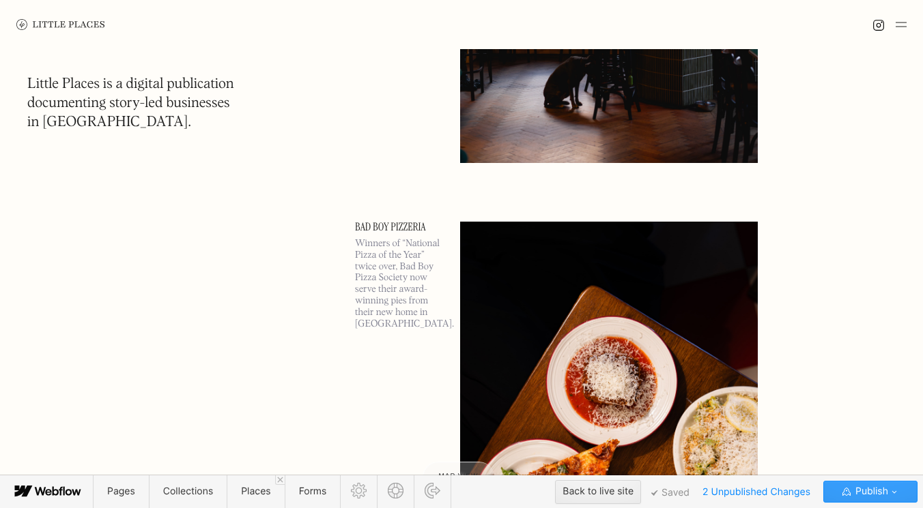
click at [854, 491] on span "Publish" at bounding box center [869, 492] width 35 height 20
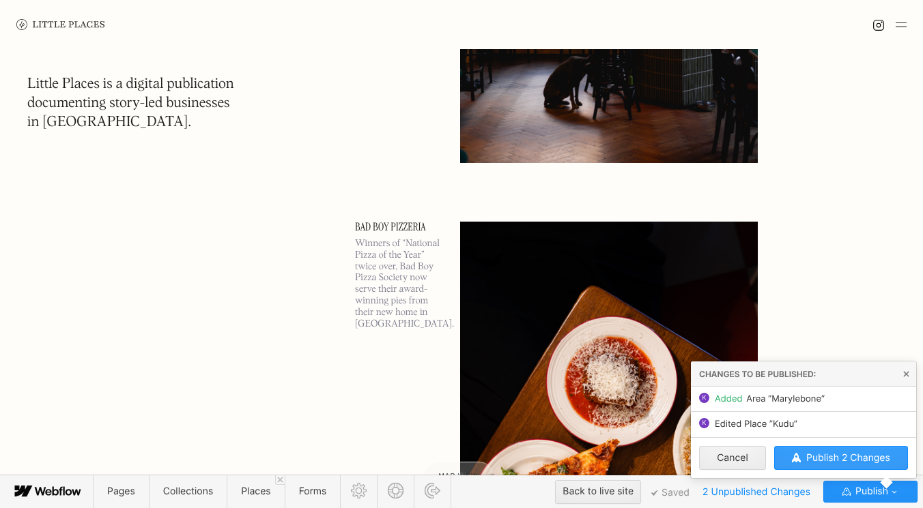
click at [822, 462] on span "Publish 2 Changes" at bounding box center [848, 458] width 84 height 12
